Goal: Find specific page/section: Find specific page/section

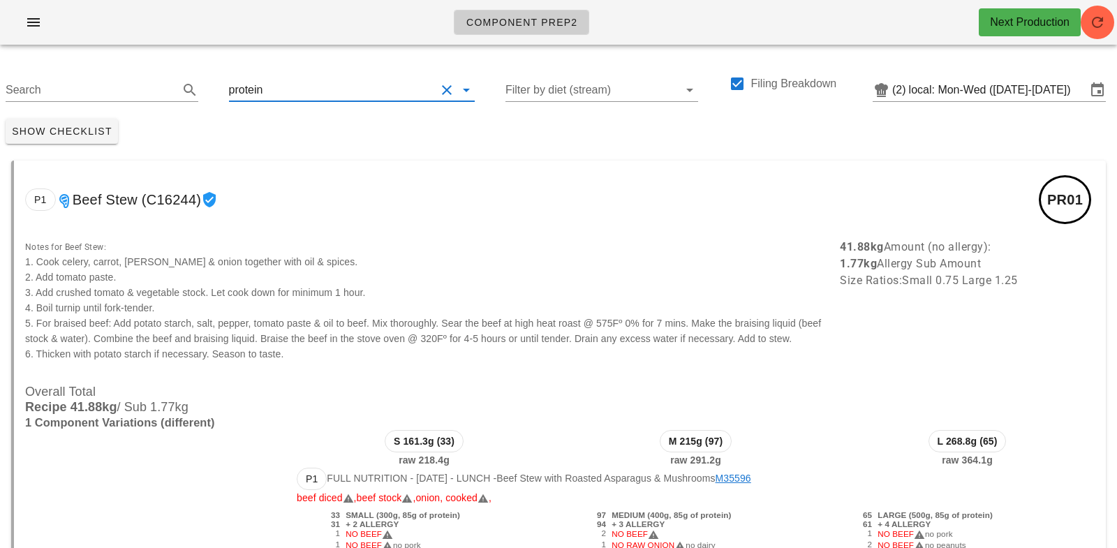
click at [287, 95] on input "text" at bounding box center [350, 90] width 170 height 22
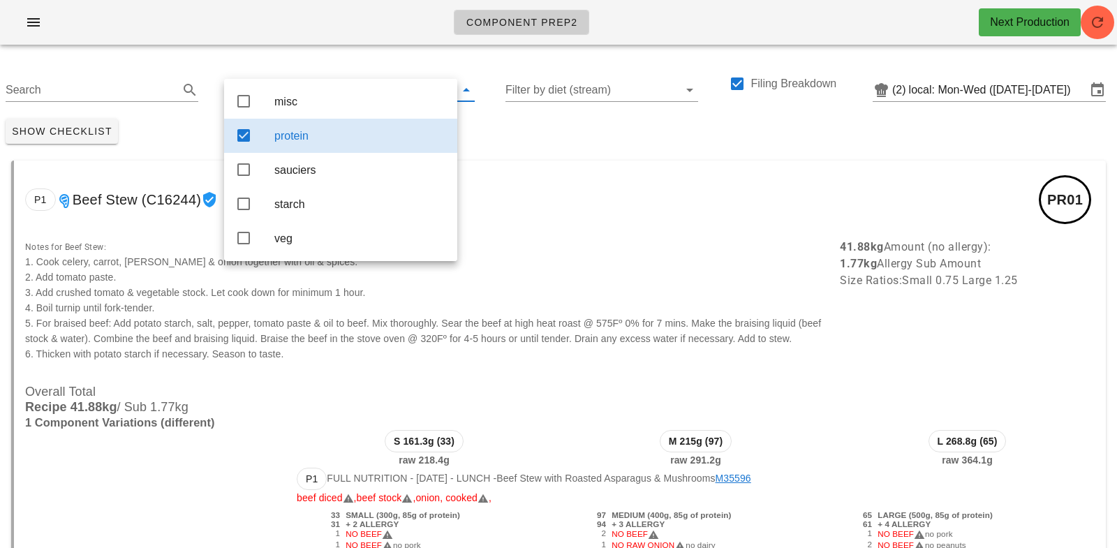
click at [567, 131] on div "Show Checklist" at bounding box center [558, 131] width 1117 height 36
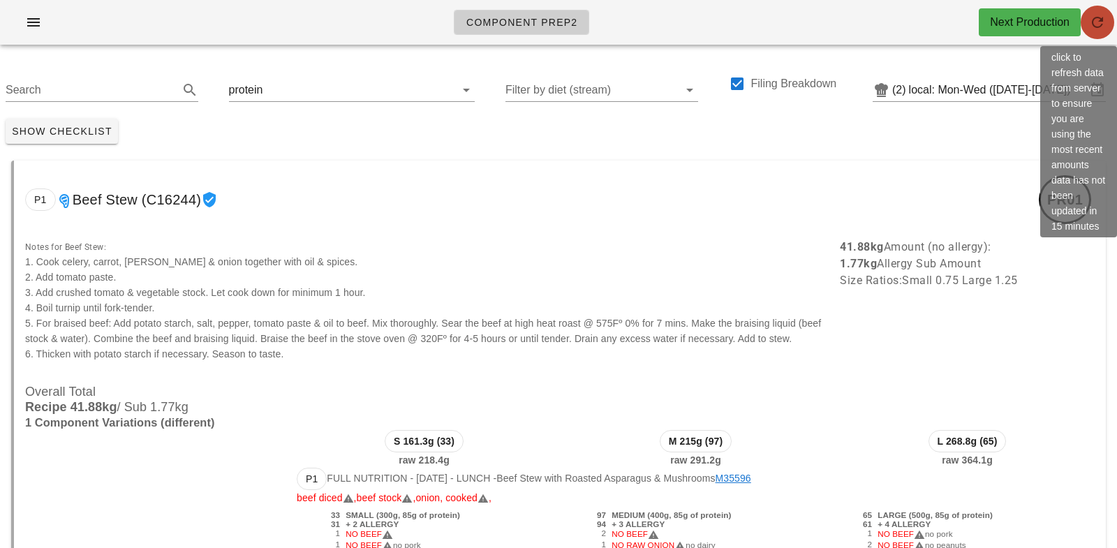
click at [1097, 26] on icon "button" at bounding box center [1097, 22] width 17 height 17
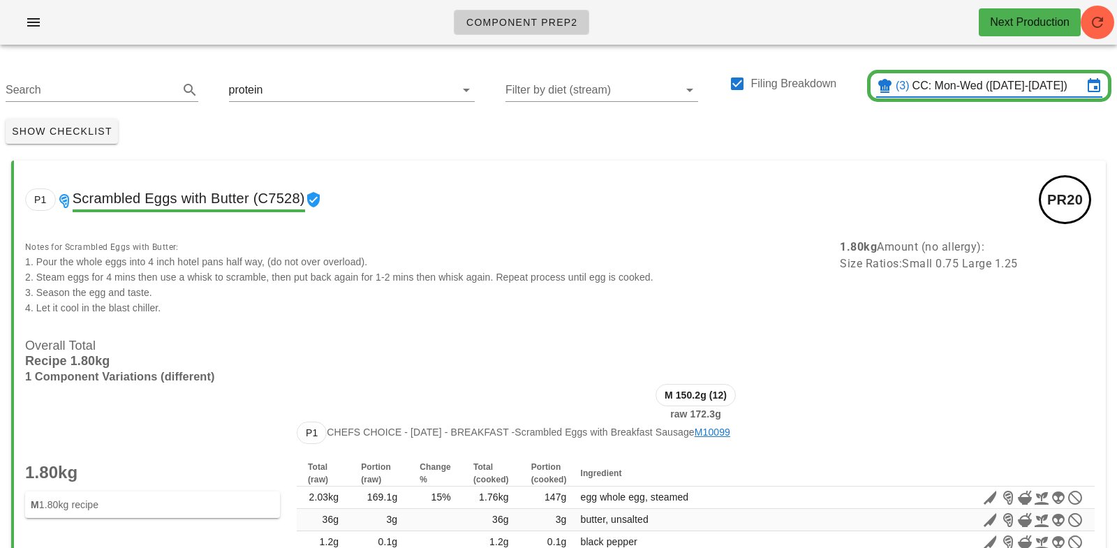
click at [964, 86] on input "CC: Mon-Wed (Oct 13-Oct 15)" at bounding box center [997, 86] width 170 height 22
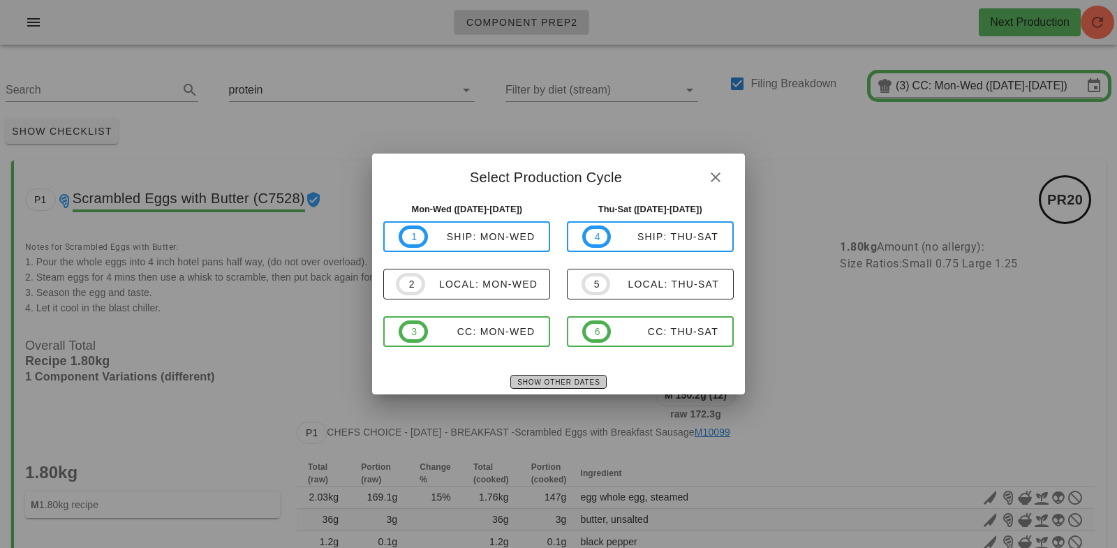
click at [559, 381] on span "Show Other Dates" at bounding box center [558, 382] width 83 height 8
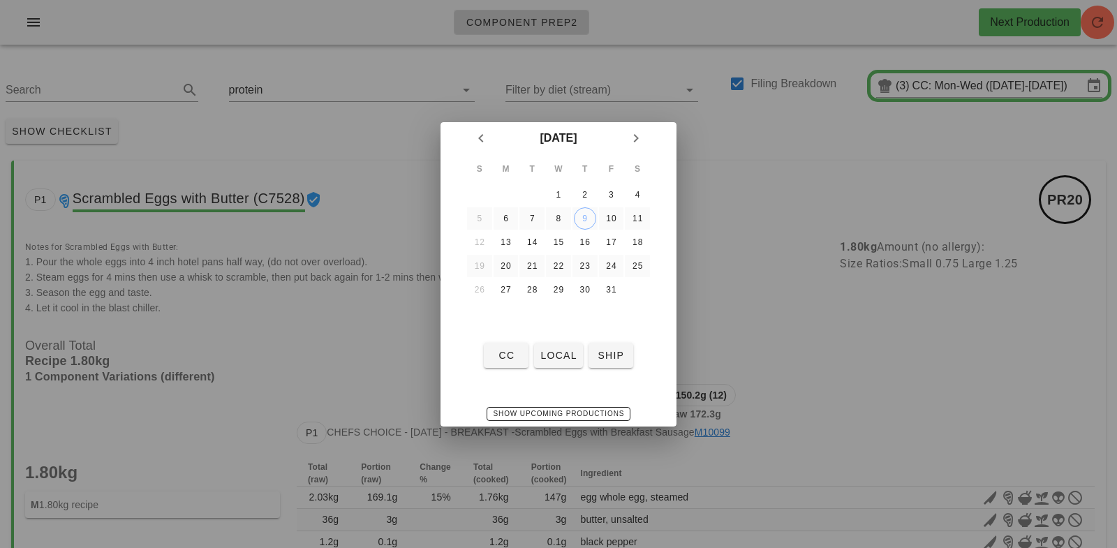
click at [479, 241] on td "12" at bounding box center [479, 242] width 25 height 22
click at [507, 357] on span "CC" at bounding box center [506, 355] width 34 height 11
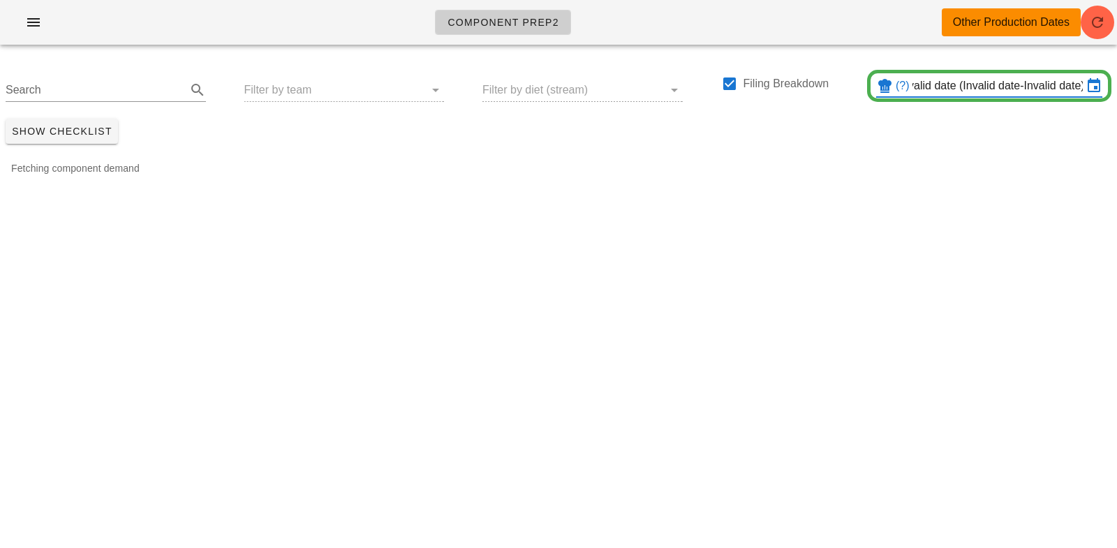
click at [965, 85] on input "CC: Invalid date-Invalid date (Invalid date-Invalid date)" at bounding box center [997, 86] width 170 height 22
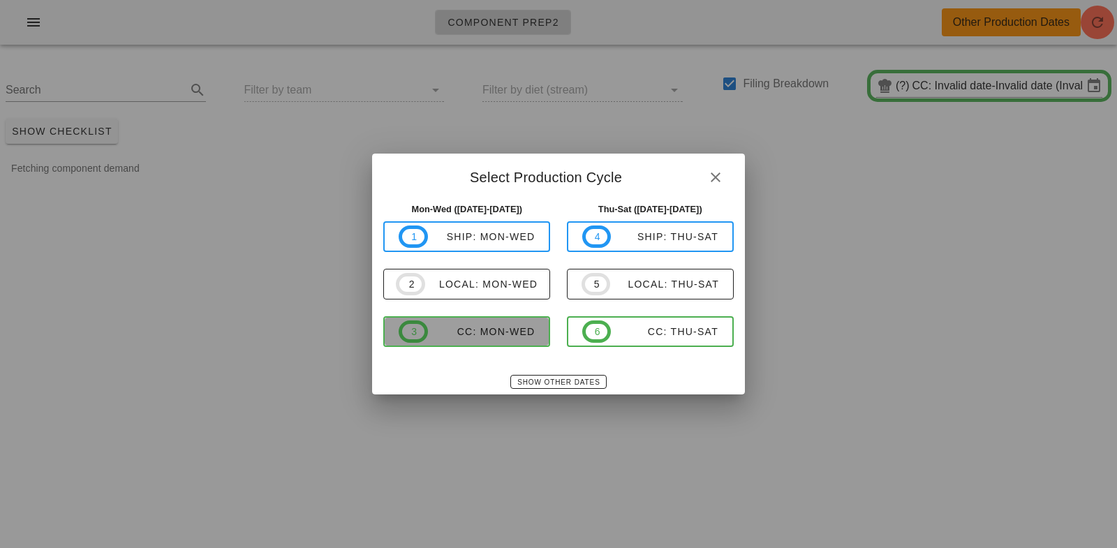
click at [488, 337] on div "CC: Mon-Wed" at bounding box center [481, 331] width 107 height 11
type input "CC: Mon-Wed (Oct 13-Oct 15)"
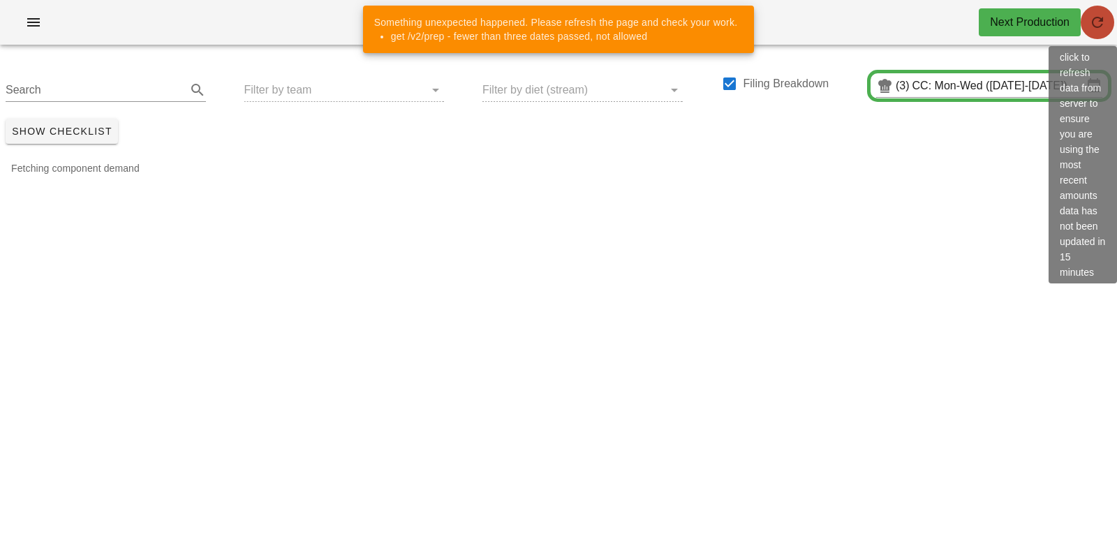
click at [1098, 29] on icon "button" at bounding box center [1097, 22] width 17 height 17
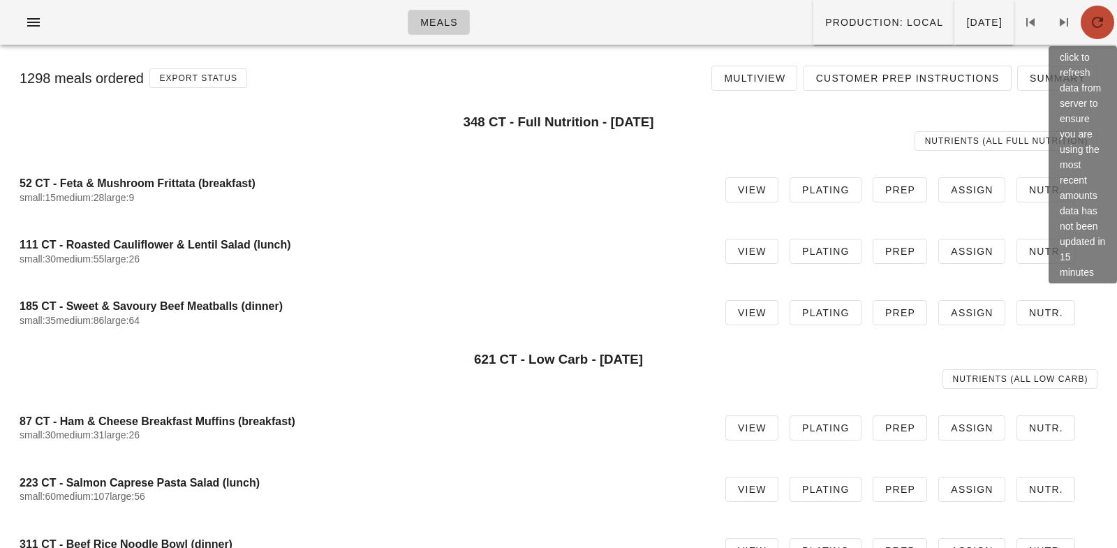
click at [1093, 22] on icon "button" at bounding box center [1097, 22] width 17 height 17
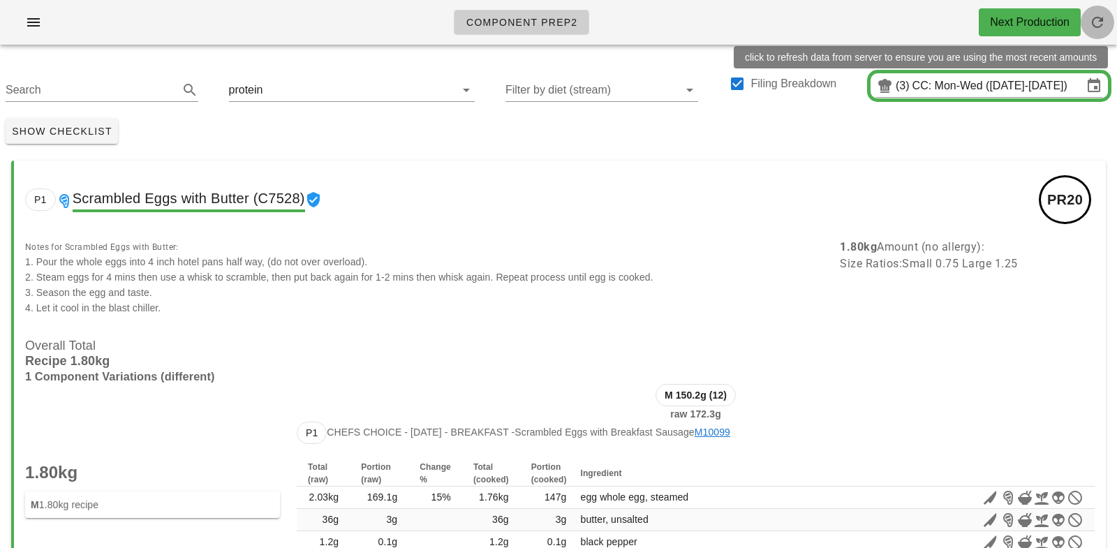
click at [1101, 11] on button "button" at bounding box center [1097, 23] width 34 height 34
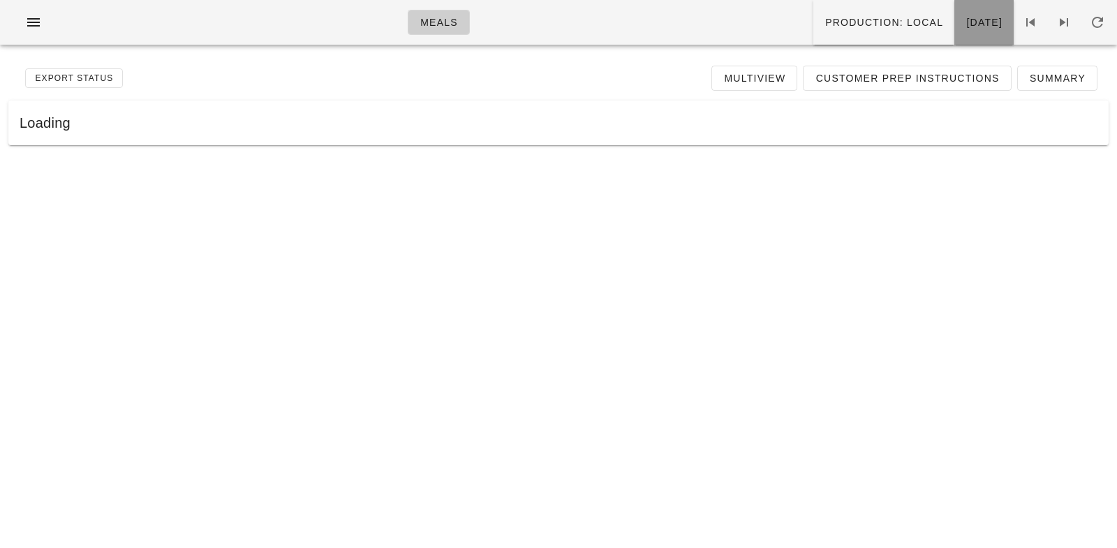
click at [965, 21] on span "Monday Oct 13" at bounding box center [983, 22] width 37 height 11
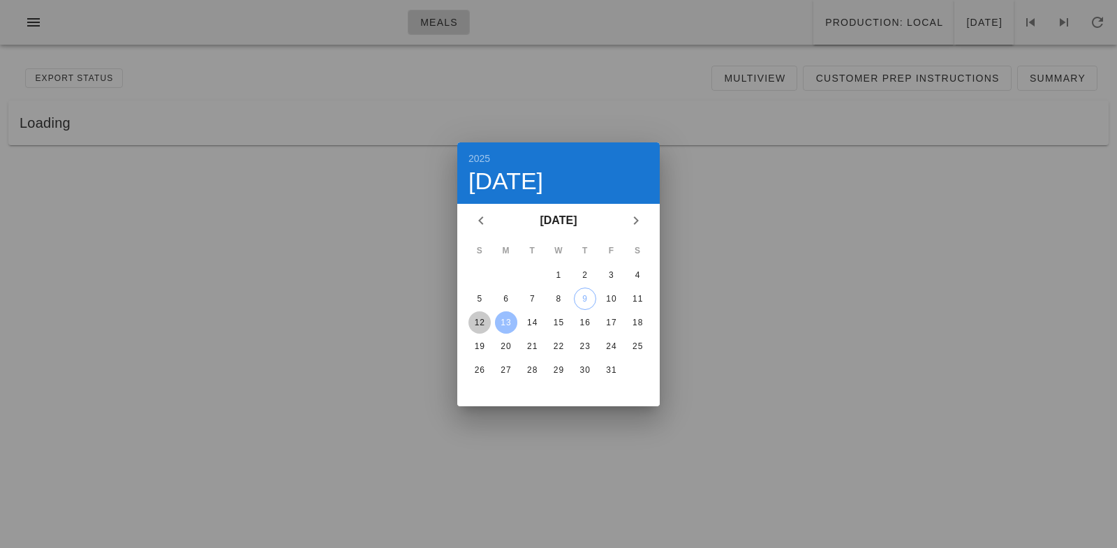
click at [483, 324] on div "12" at bounding box center [479, 323] width 22 height 10
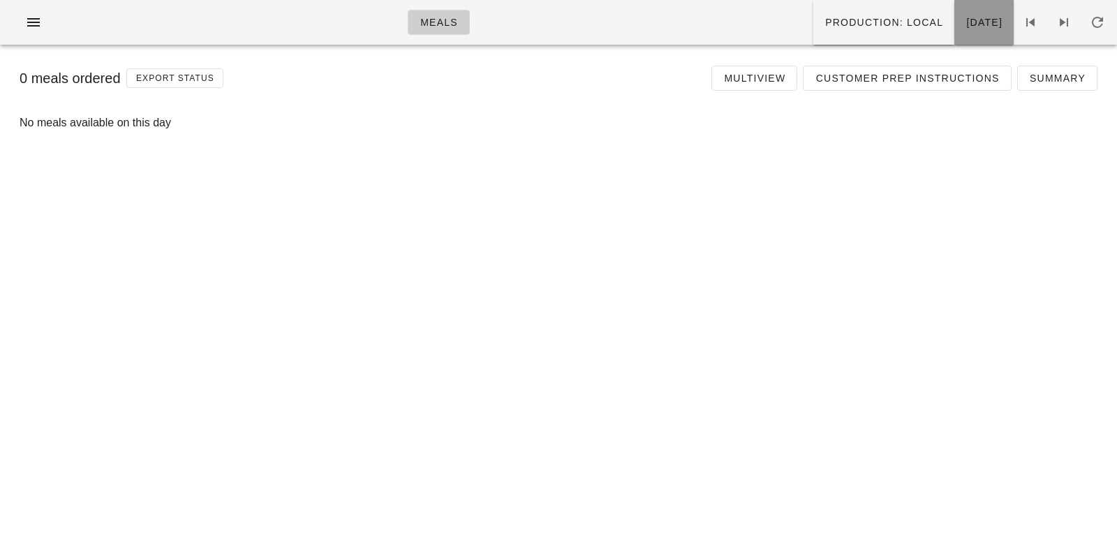
click at [978, 20] on span "Sunday Oct 12" at bounding box center [983, 22] width 37 height 11
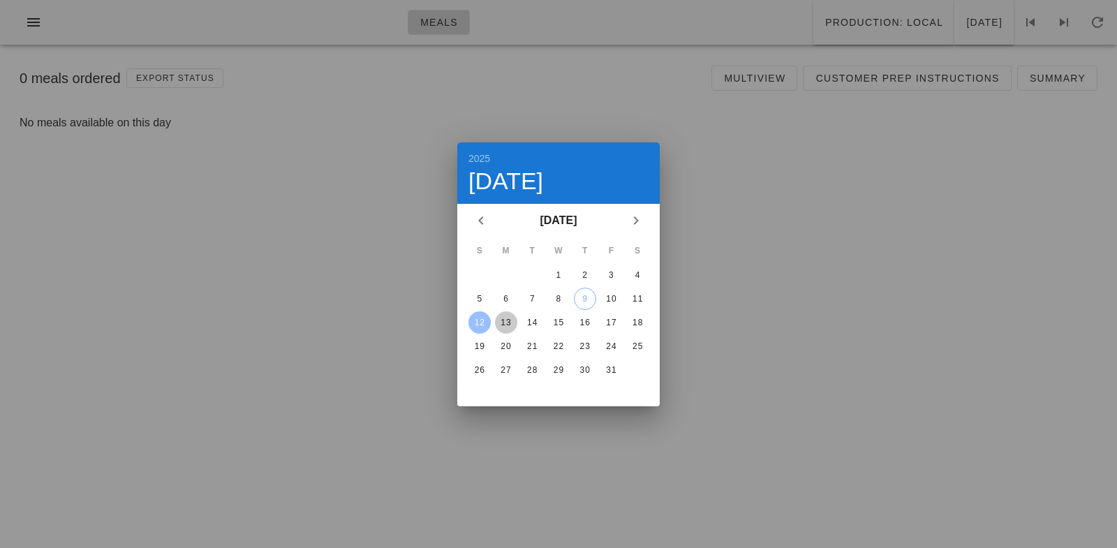
click at [506, 320] on div "13" at bounding box center [506, 323] width 22 height 10
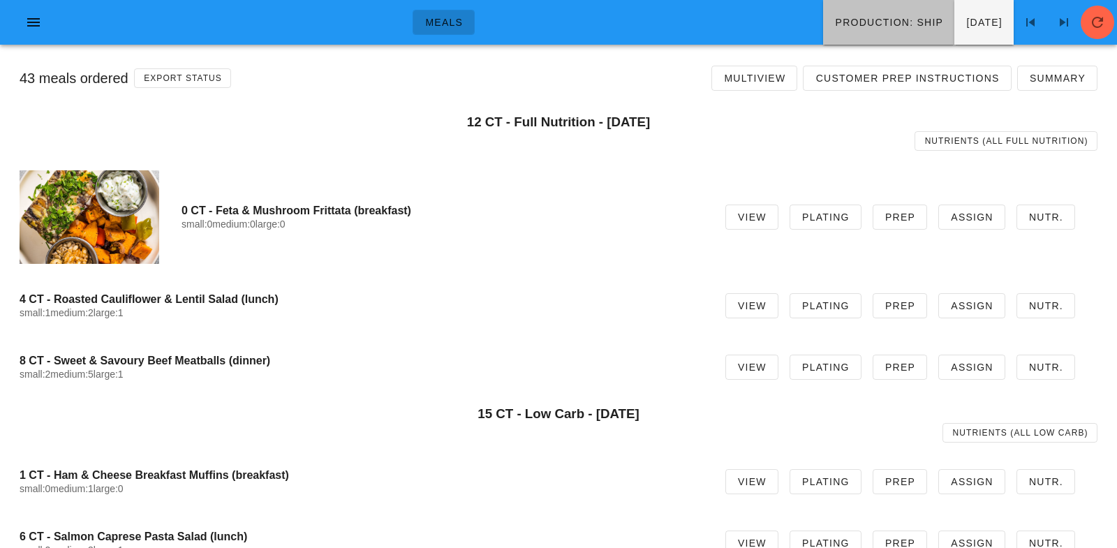
click at [834, 24] on span "Production: ship" at bounding box center [888, 22] width 109 height 11
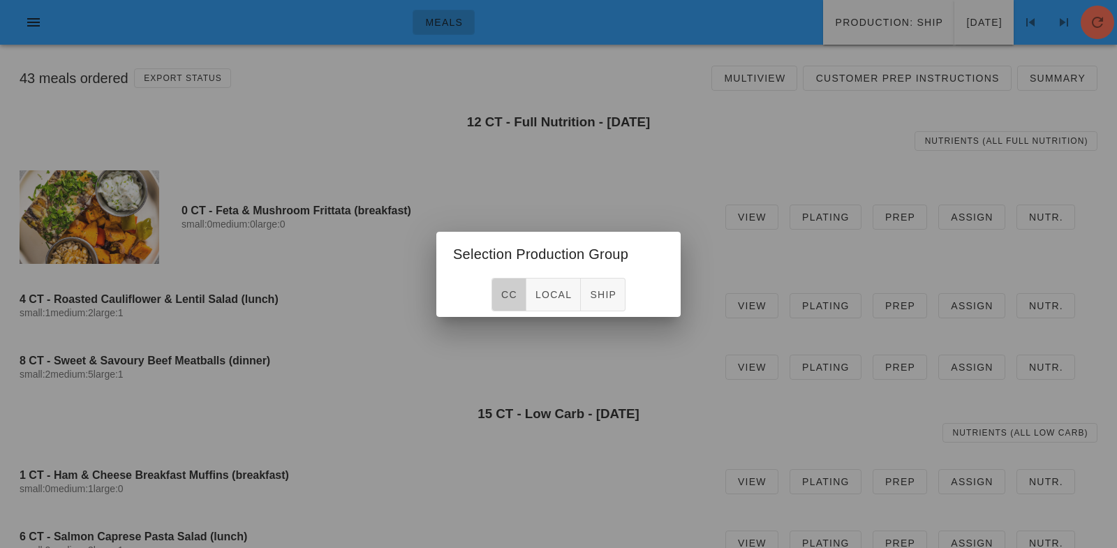
click at [515, 298] on span "CC" at bounding box center [508, 294] width 17 height 11
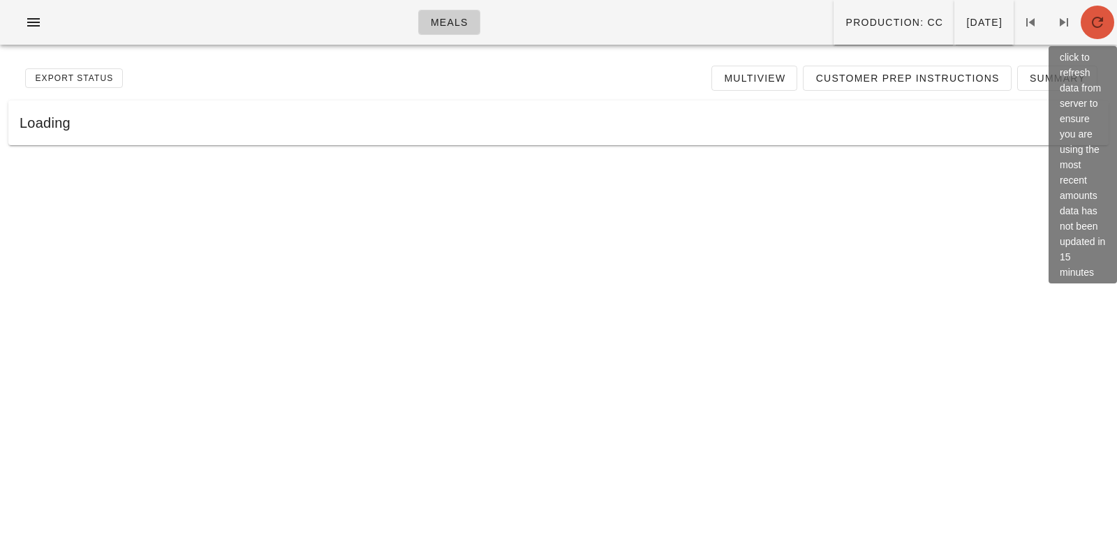
click at [1106, 16] on span "button" at bounding box center [1097, 22] width 34 height 17
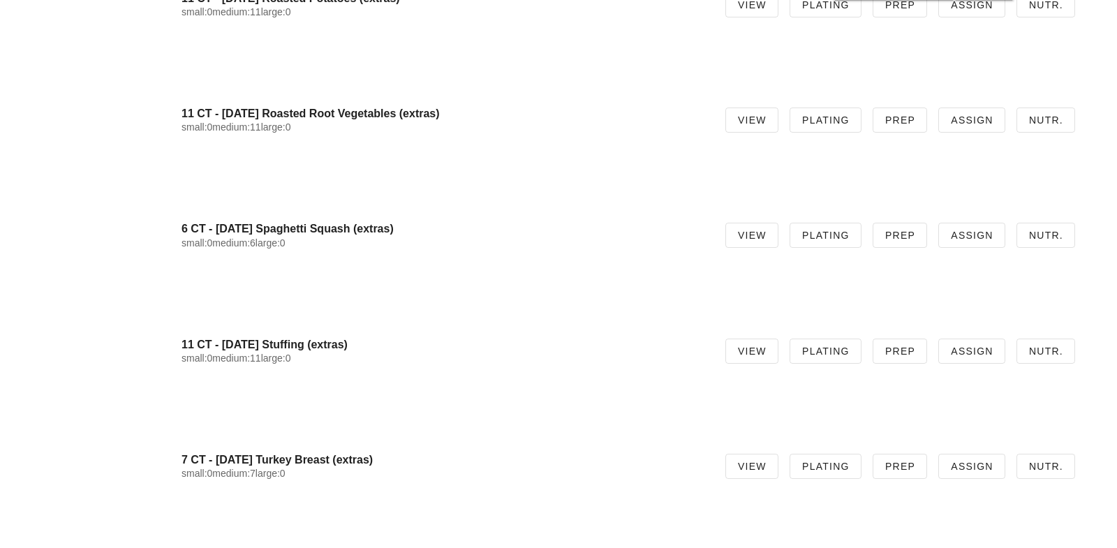
scroll to position [10202, 0]
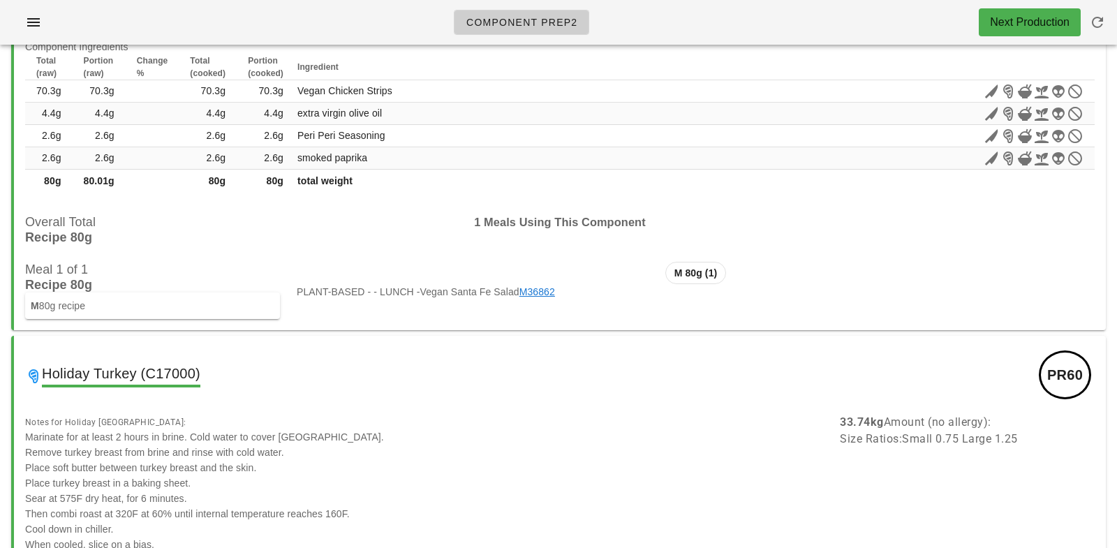
scroll to position [14821, 0]
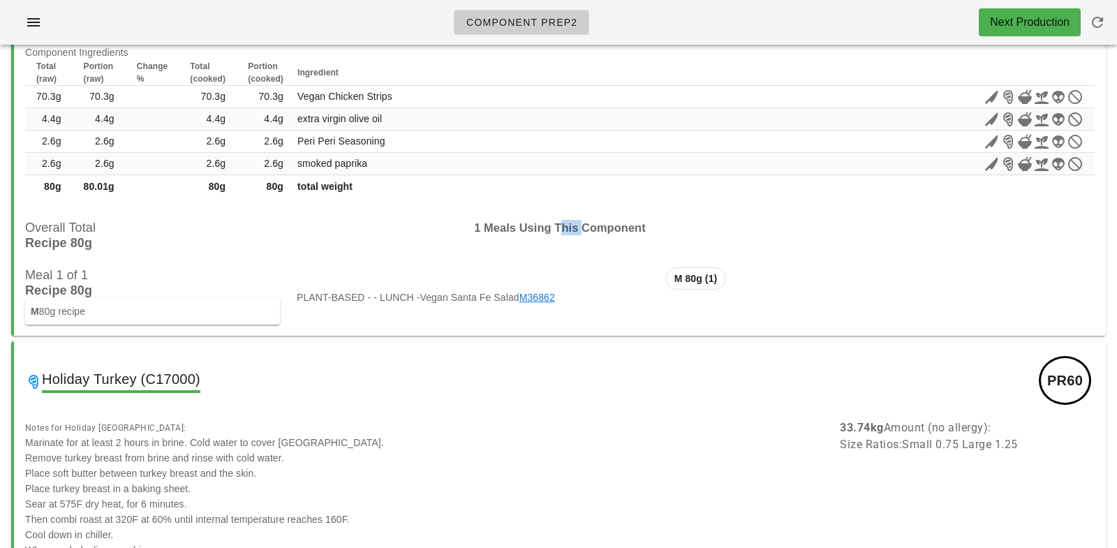
drag, startPoint x: 568, startPoint y: 230, endPoint x: 568, endPoint y: 223, distance: 7.7
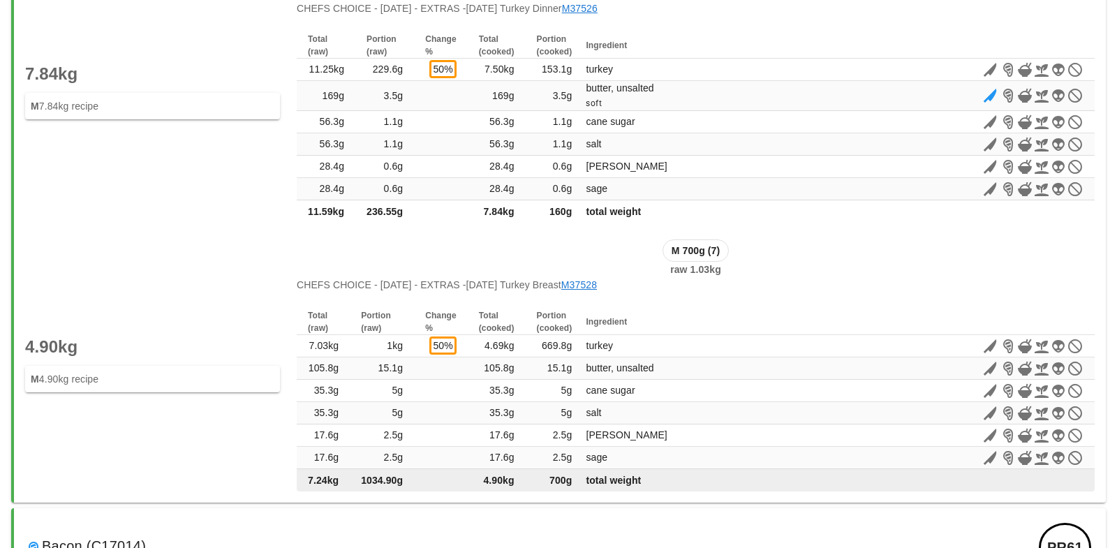
scroll to position [16063, 0]
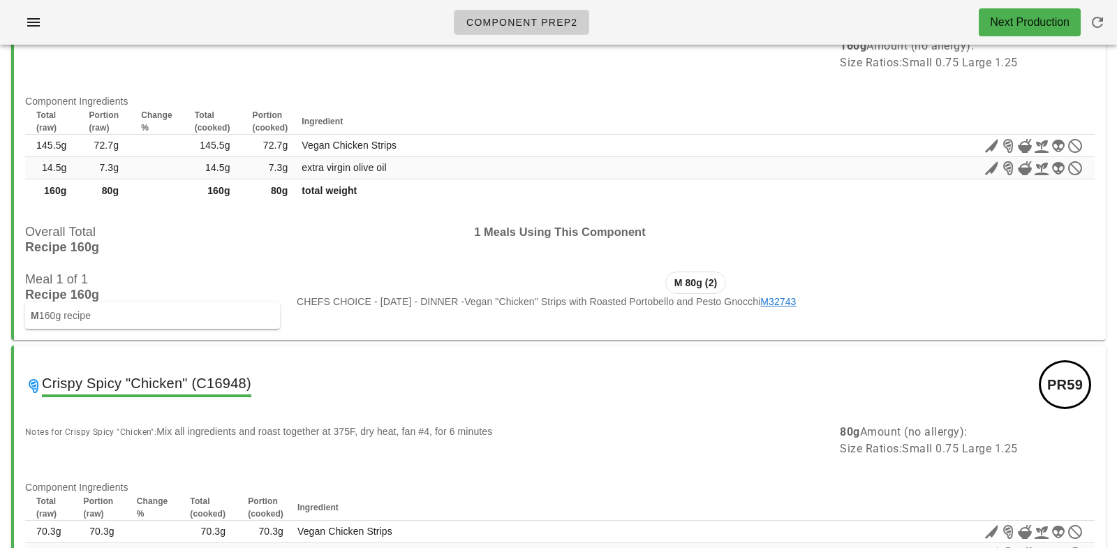
drag, startPoint x: 317, startPoint y: 410, endPoint x: 317, endPoint y: 648, distance: 238.0
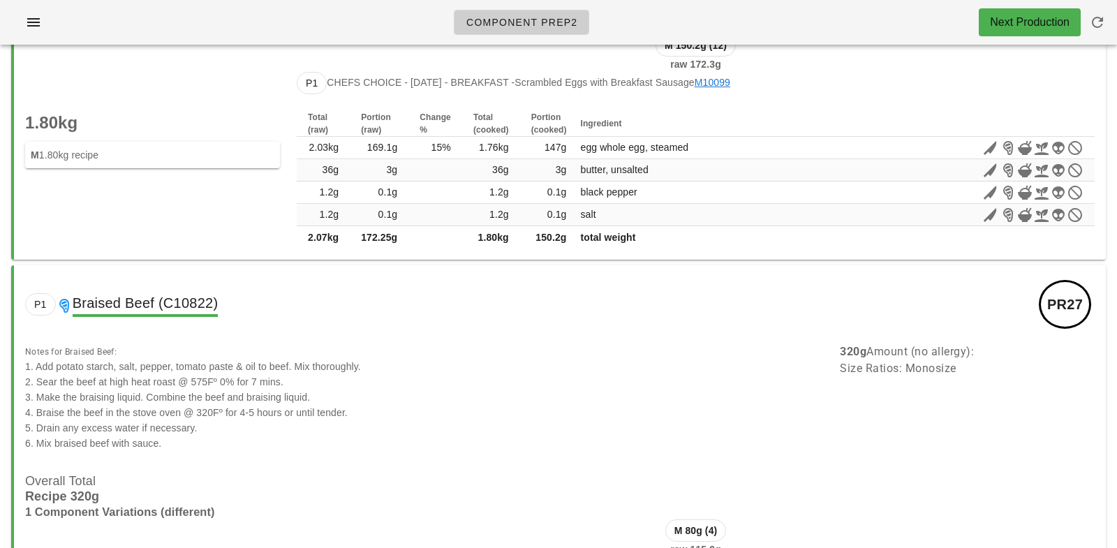
scroll to position [0, 0]
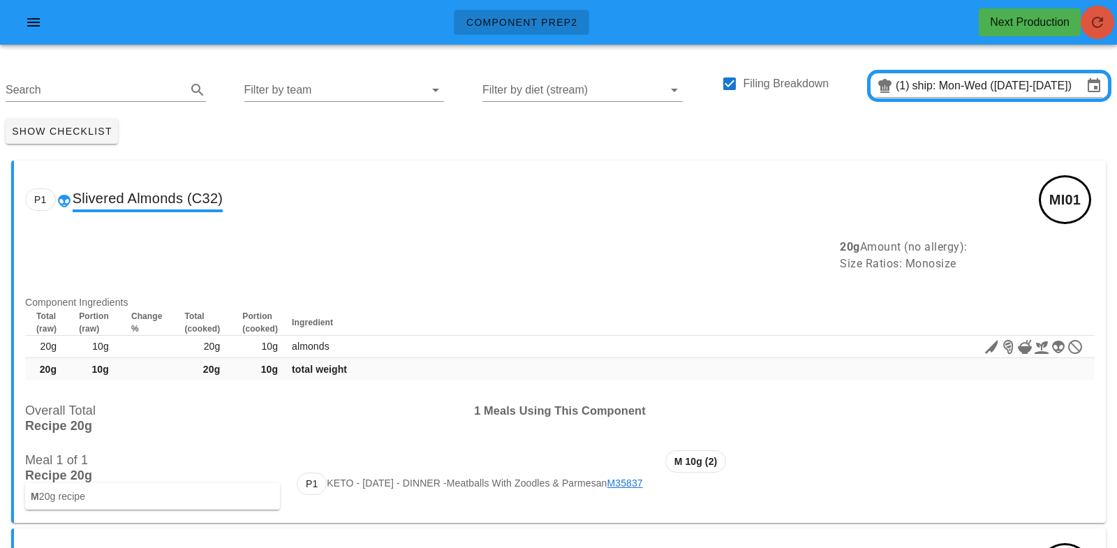
click at [1101, 28] on icon "button" at bounding box center [1097, 22] width 17 height 17
